Goal: Task Accomplishment & Management: Complete application form

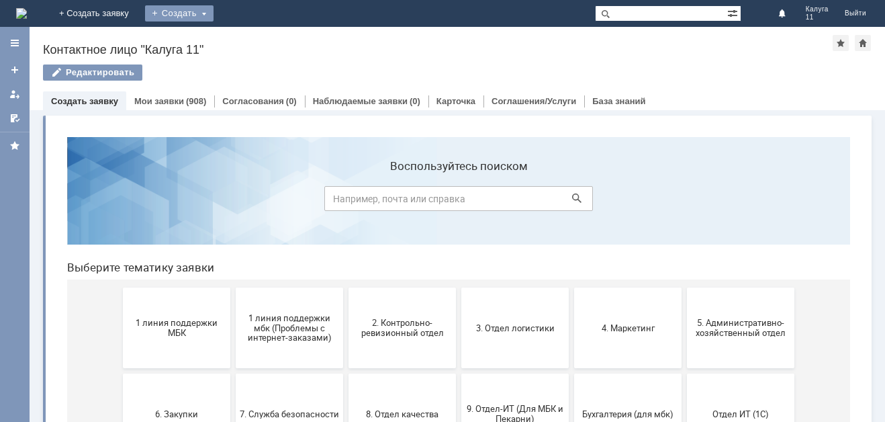
click at [214, 13] on div "Создать" at bounding box center [179, 13] width 68 height 16
click at [250, 40] on link "Заявка" at bounding box center [199, 40] width 102 height 16
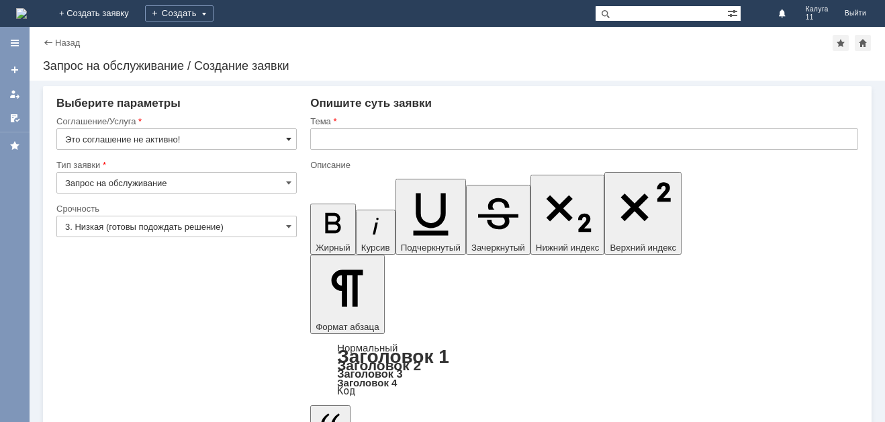
click at [286, 141] on span at bounding box center [288, 139] width 5 height 11
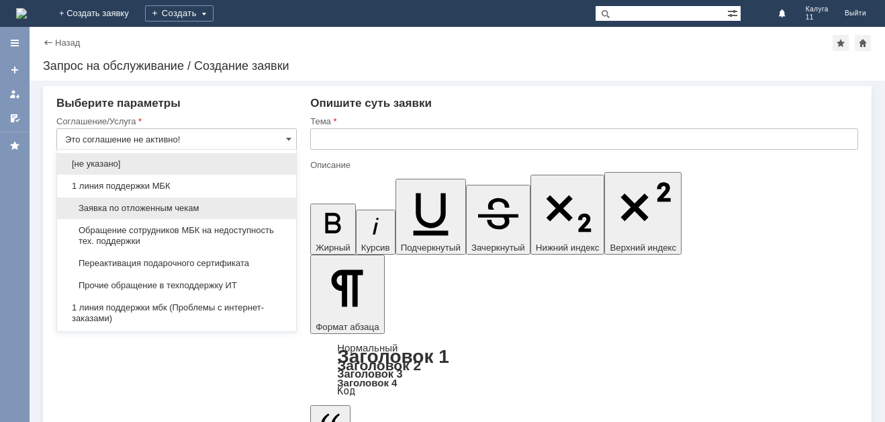
click at [175, 208] on span "Заявка по отложенным чекам" at bounding box center [176, 208] width 223 height 11
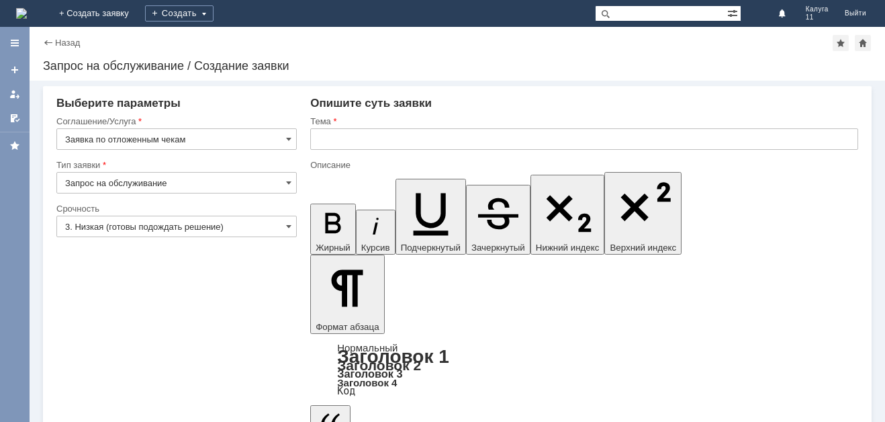
type input "Заявка по отложенным чекам"
click at [288, 226] on span at bounding box center [288, 226] width 5 height 11
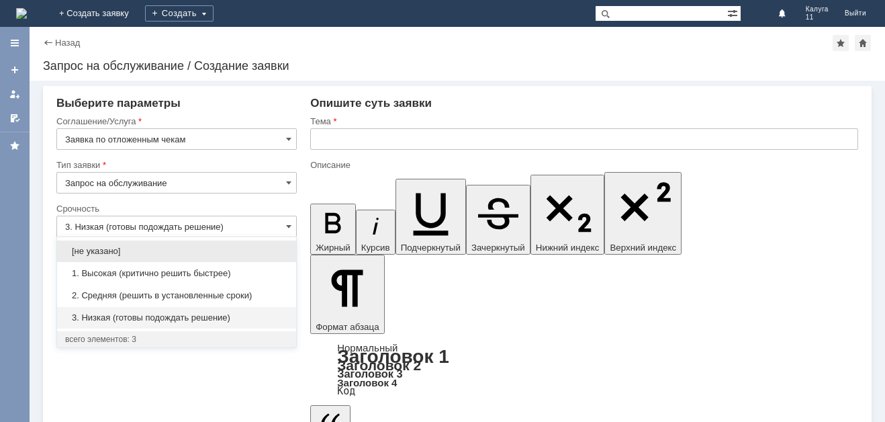
drag, startPoint x: 209, startPoint y: 293, endPoint x: 203, endPoint y: 284, distance: 10.8
click at [207, 293] on span "2. Средняя (решить в установленные сроки)" at bounding box center [176, 295] width 223 height 11
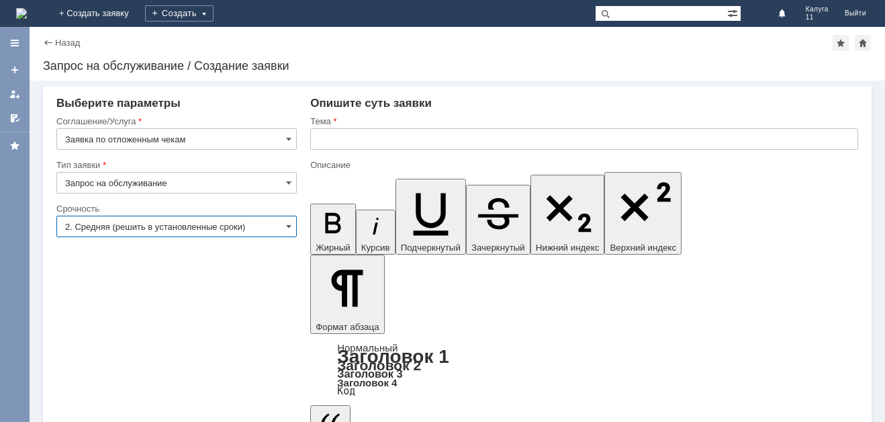
type input "2. Средняя (решить в установленные сроки)"
click at [68, 139] on input "Заявка по отложенным чекам" at bounding box center [176, 138] width 240 height 21
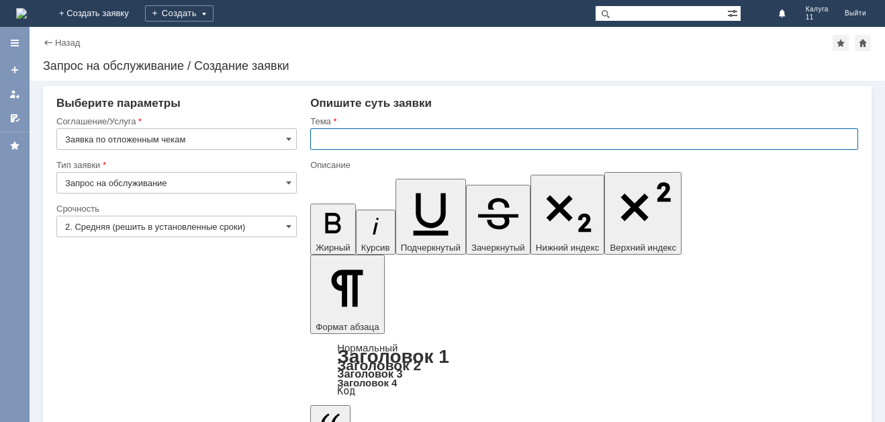
click at [359, 141] on input "text" at bounding box center [584, 138] width 548 height 21
type input "Заявка по отложенным чекам"
paste input "Заявка по отложенным чекам"
type input "Заявка по отложенным чекам"
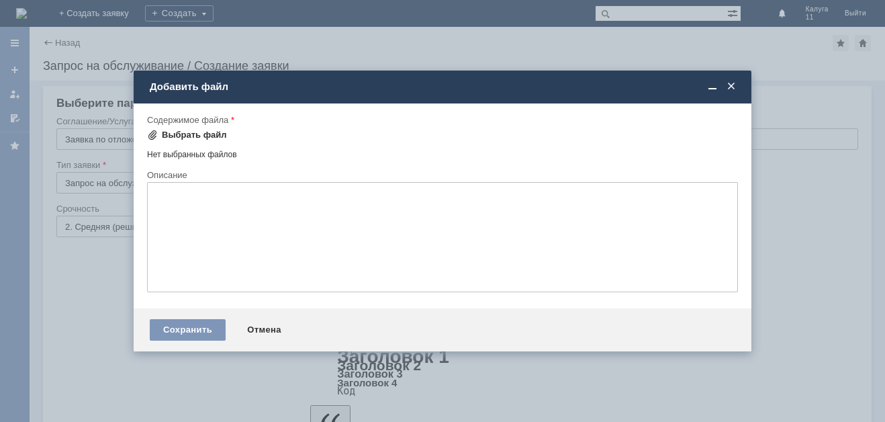
click at [152, 130] on span at bounding box center [152, 135] width 11 height 11
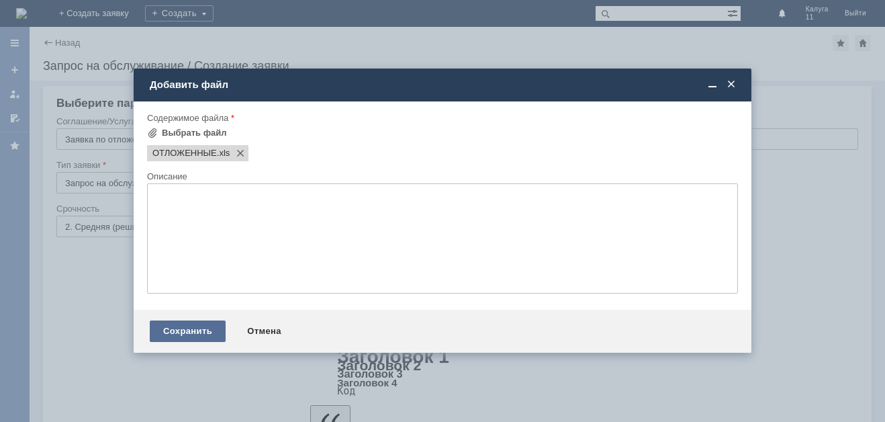
click at [192, 328] on div "Сохранить" at bounding box center [188, 330] width 76 height 21
